Goal: Task Accomplishment & Management: Complete application form

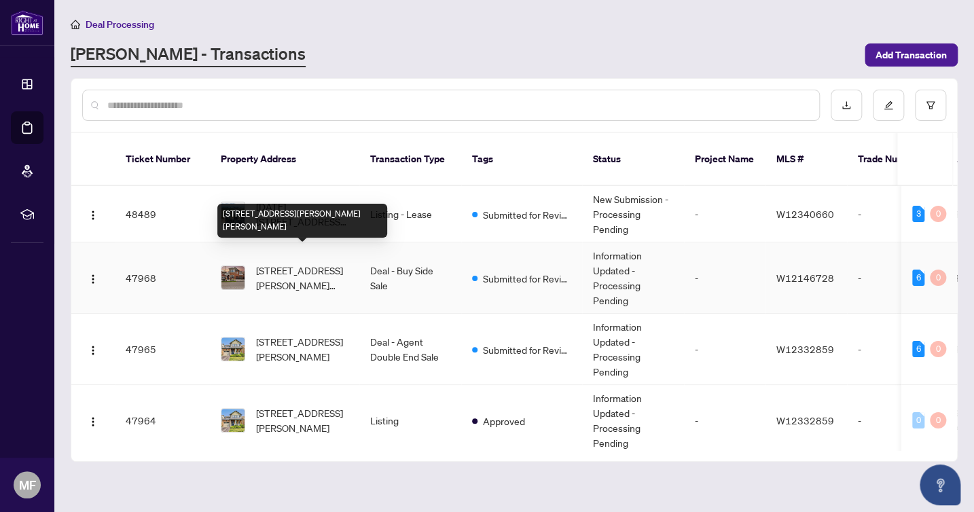
click at [329, 263] on span "[STREET_ADDRESS][PERSON_NAME][PERSON_NAME]" at bounding box center [302, 278] width 92 height 30
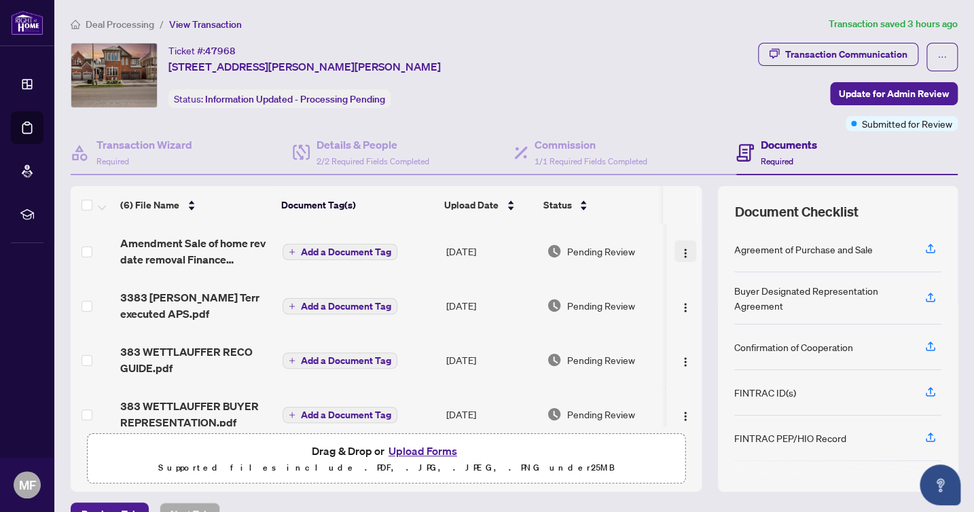
click at [680, 251] on img "button" at bounding box center [685, 253] width 11 height 11
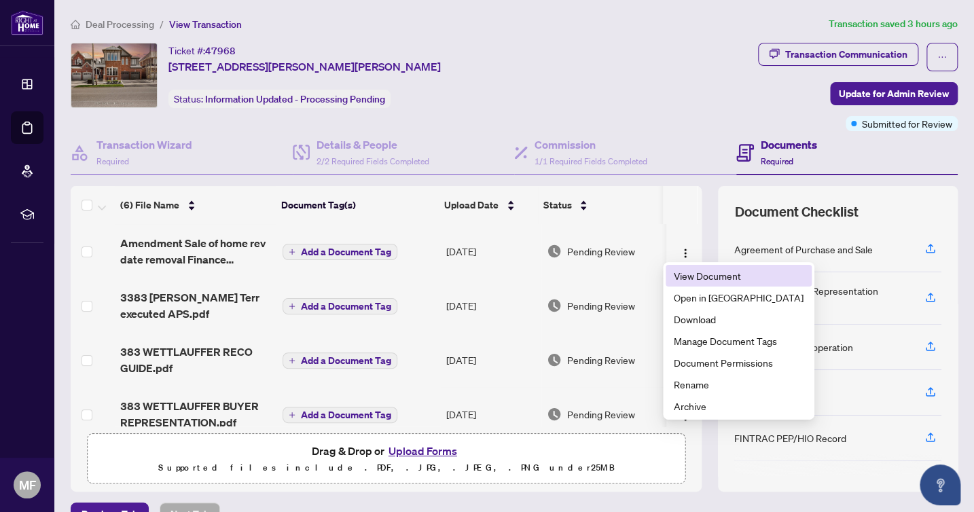
click at [682, 276] on span "View Document" at bounding box center [739, 275] width 130 height 15
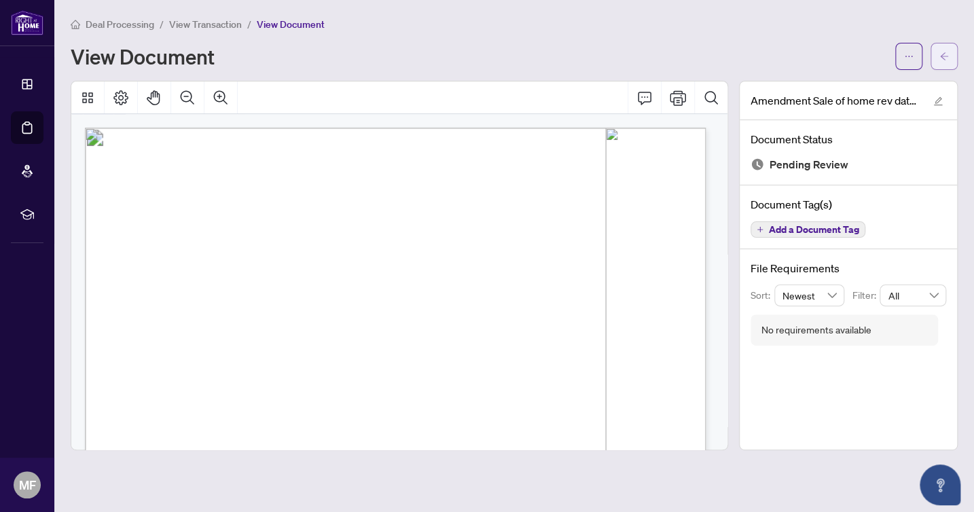
click at [949, 56] on button "button" at bounding box center [943, 56] width 27 height 27
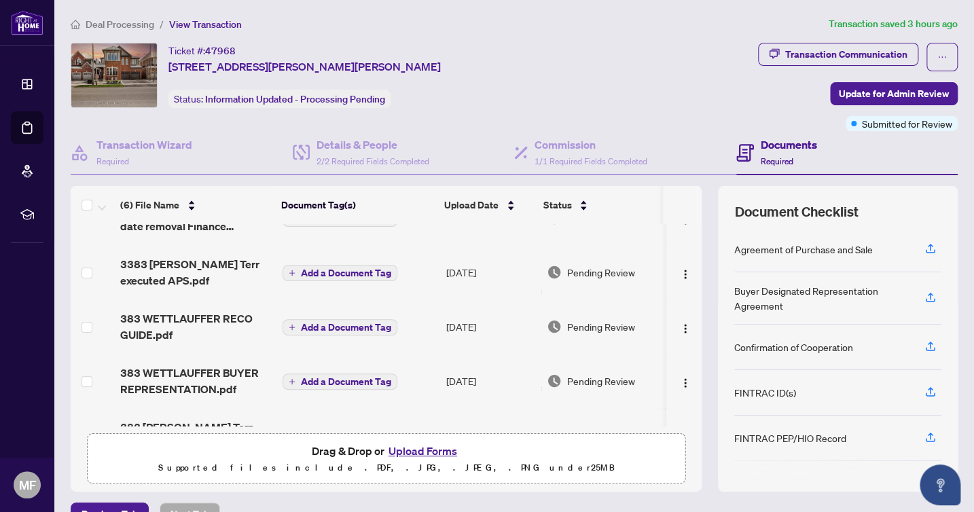
scroll to position [68, 0]
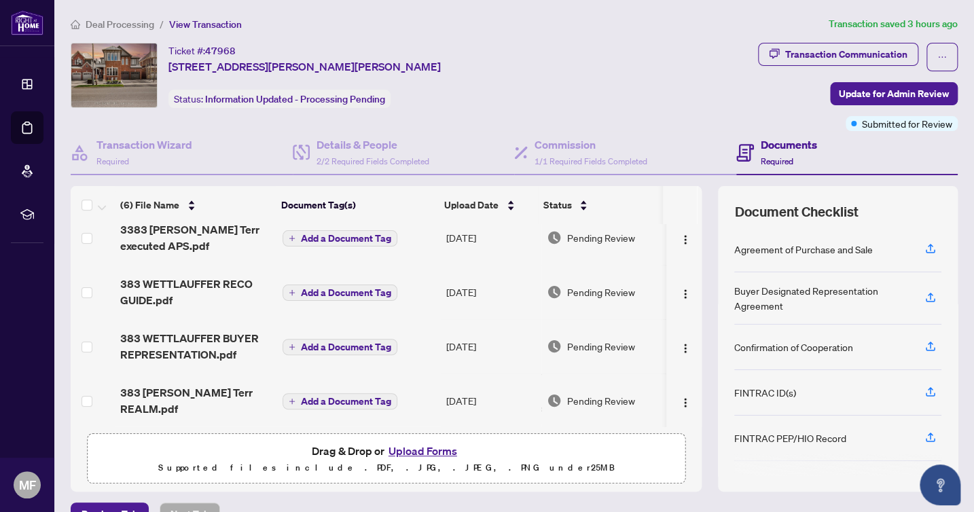
click at [411, 451] on button "Upload Forms" at bounding box center [422, 451] width 77 height 18
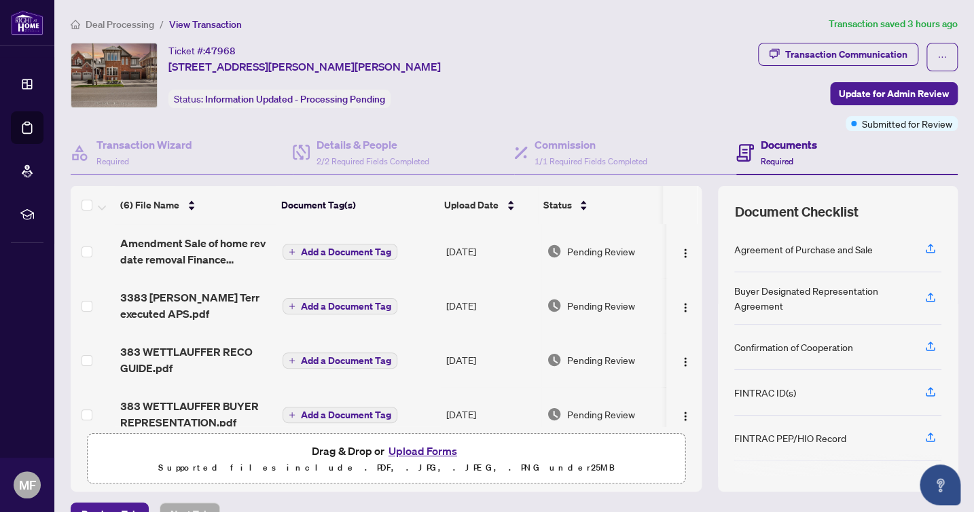
scroll to position [0, 0]
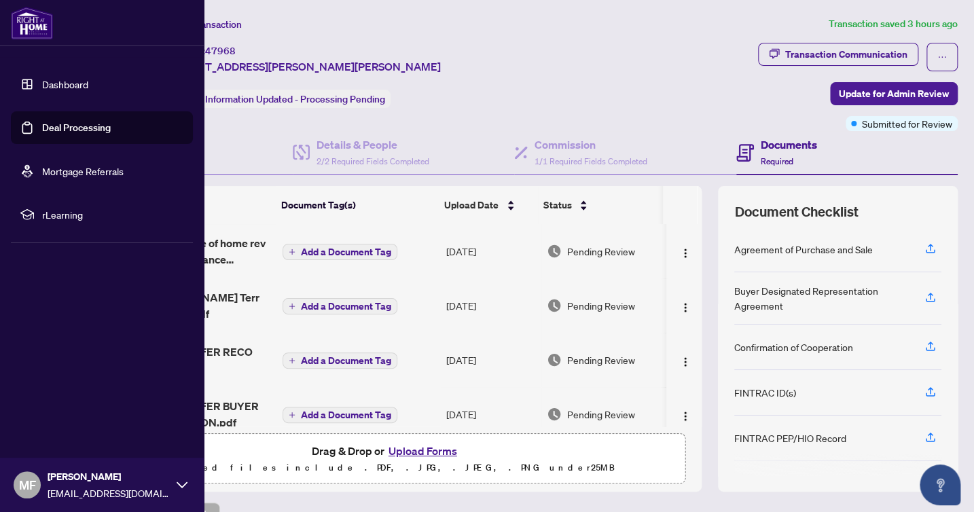
click at [42, 89] on link "Dashboard" at bounding box center [65, 84] width 46 height 12
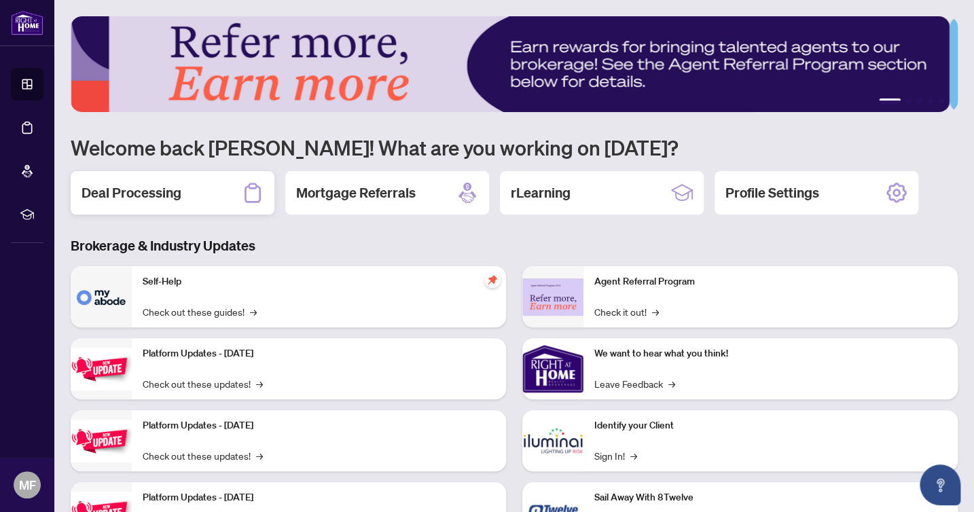
click at [182, 196] on div "Deal Processing" at bounding box center [173, 192] width 204 height 43
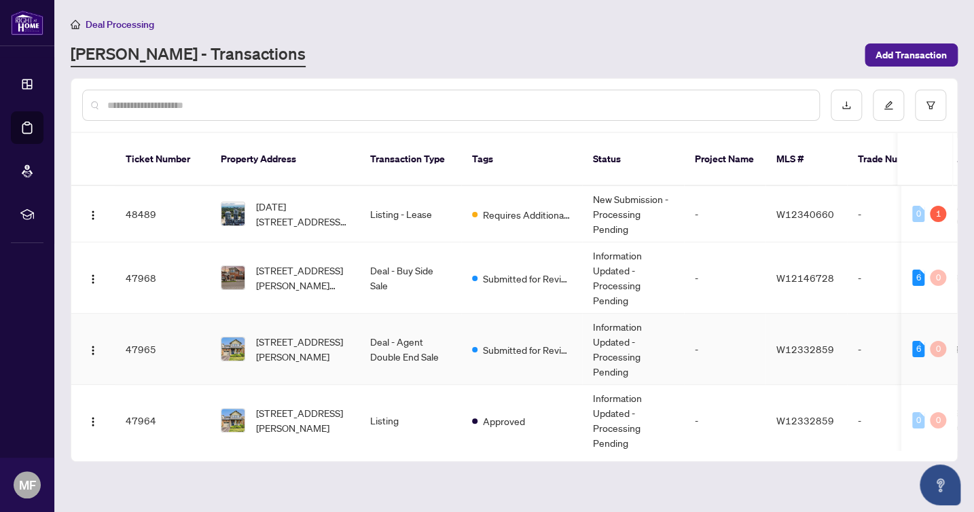
click at [402, 327] on td "Deal - Agent Double End Sale" at bounding box center [410, 349] width 102 height 71
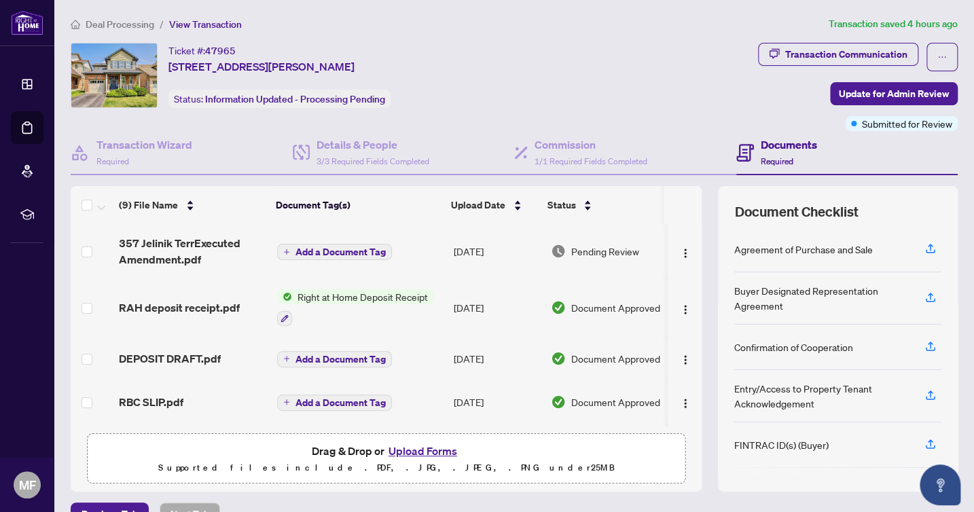
click at [416, 450] on button "Upload Forms" at bounding box center [422, 451] width 77 height 18
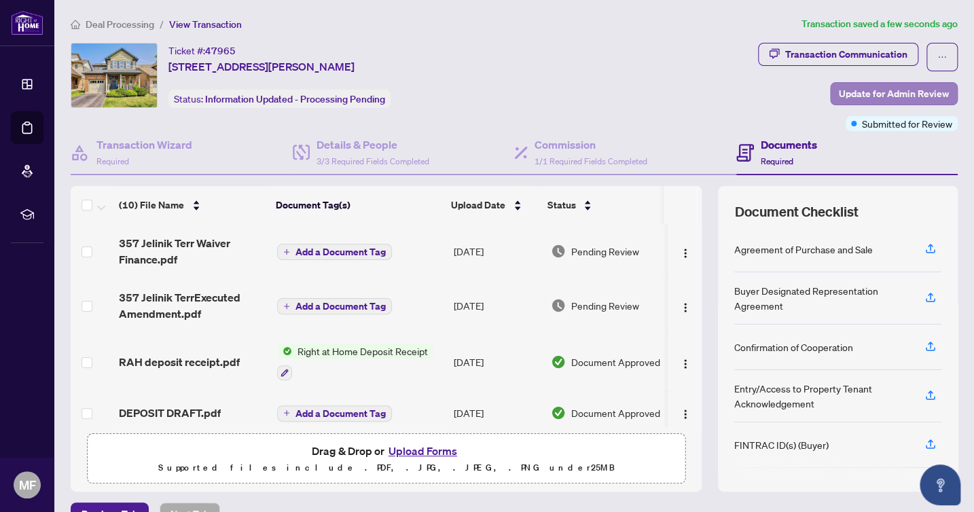
click at [856, 92] on span "Update for Admin Review" at bounding box center [894, 94] width 110 height 22
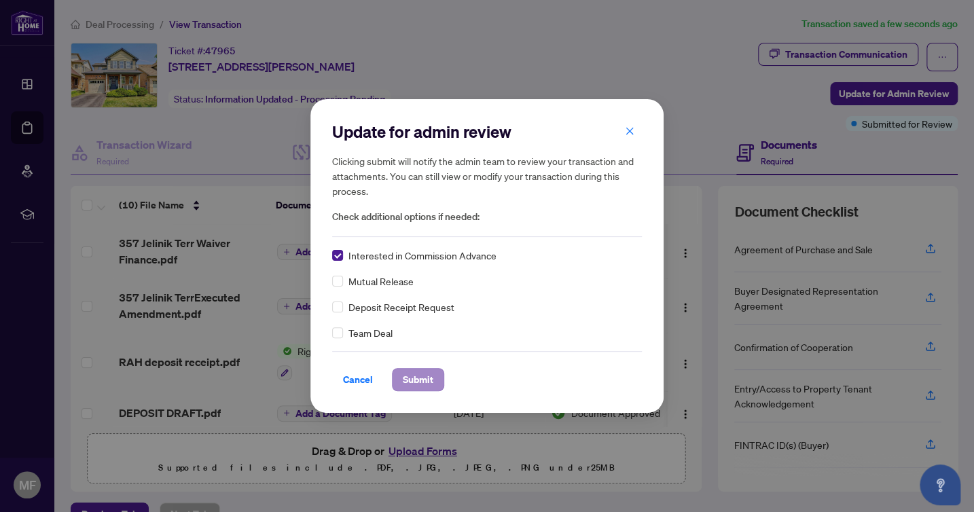
click at [416, 380] on span "Submit" at bounding box center [418, 380] width 31 height 22
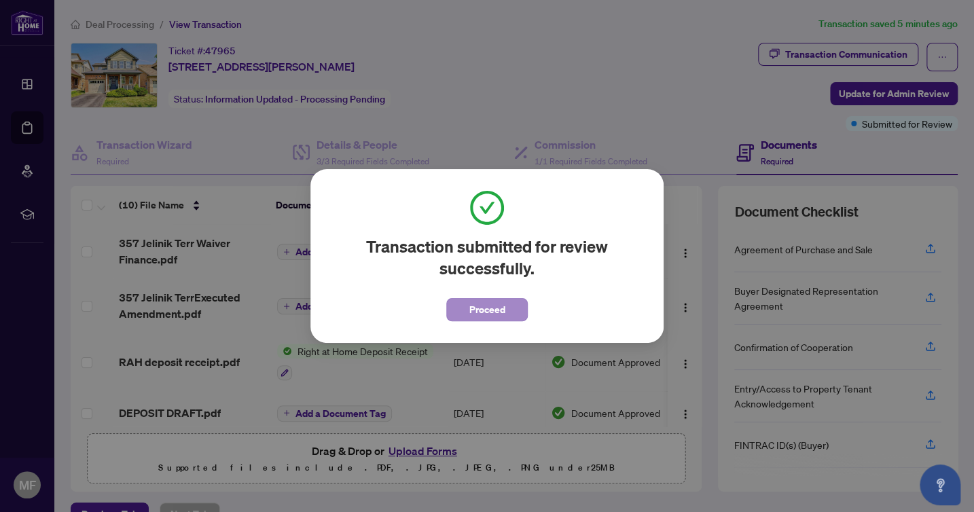
click at [485, 309] on span "Proceed" at bounding box center [487, 310] width 36 height 22
